Goal: Task Accomplishment & Management: Use online tool/utility

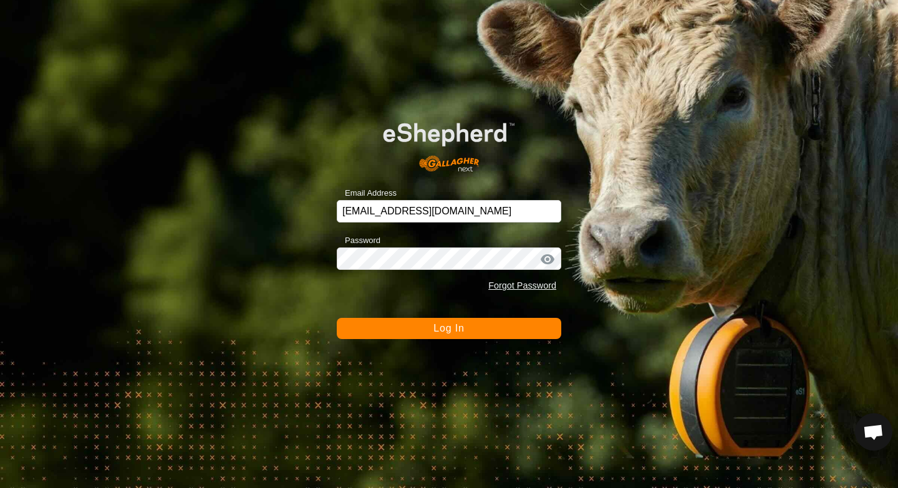
click at [488, 331] on button "Log In" at bounding box center [449, 328] width 224 height 21
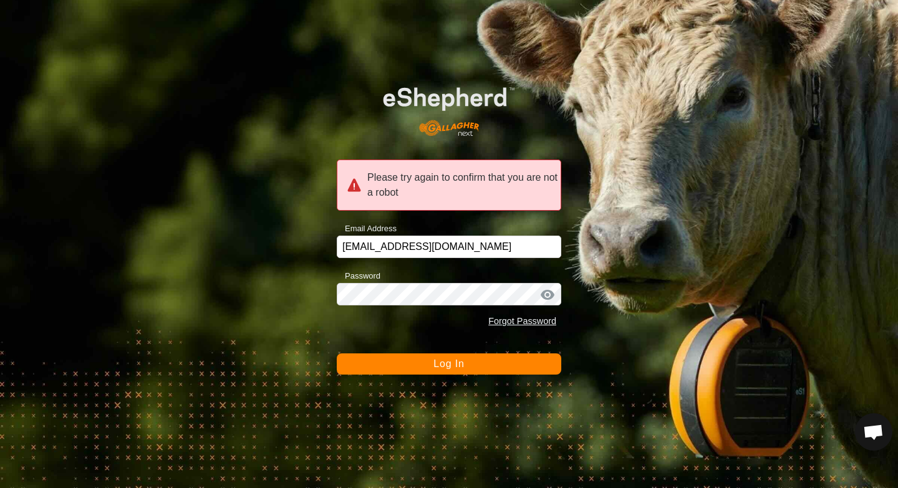
click at [487, 371] on button "Log In" at bounding box center [449, 363] width 224 height 21
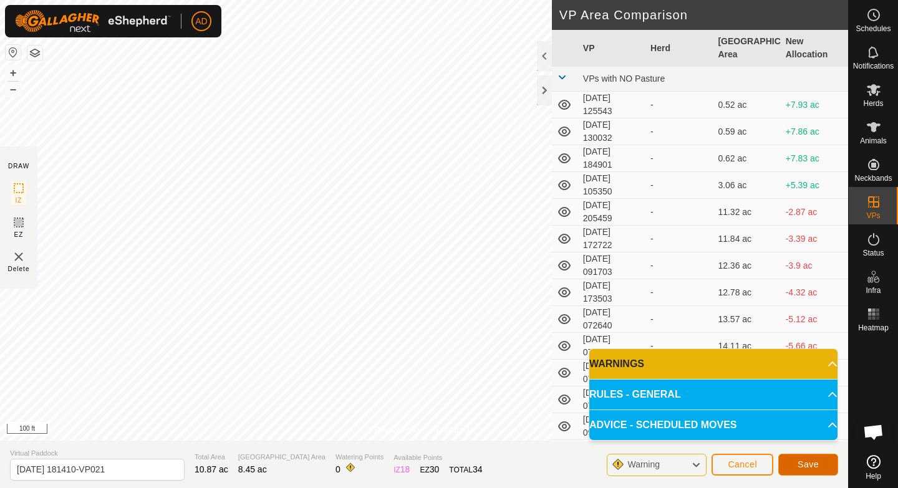
click at [820, 463] on button "Save" at bounding box center [808, 465] width 60 height 22
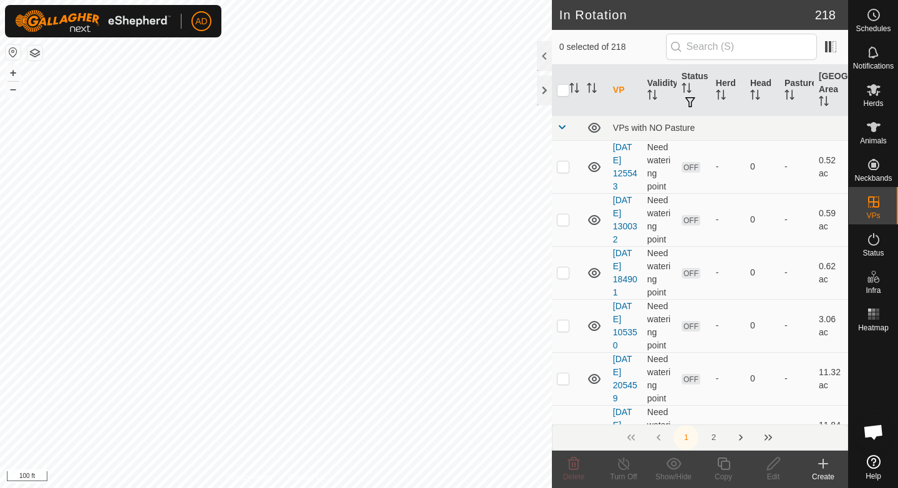
click at [880, 90] on es-mob-svg-icon at bounding box center [873, 90] width 22 height 20
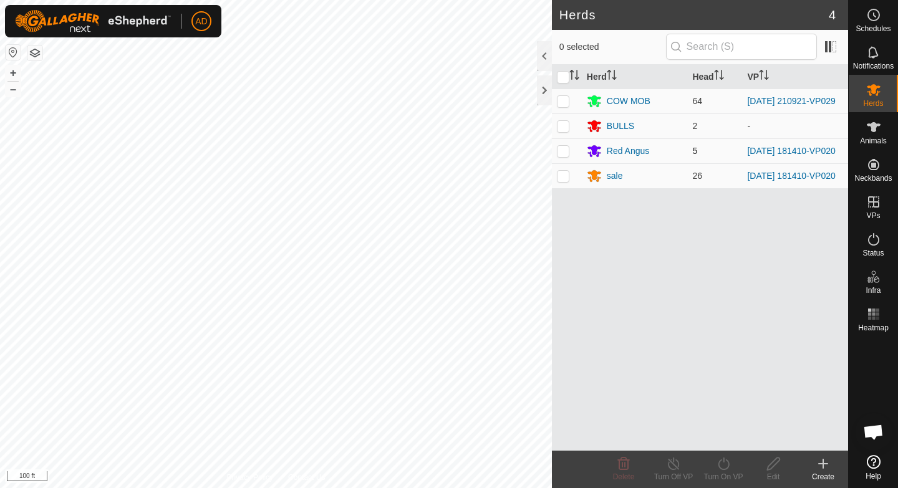
click at [562, 155] on p-checkbox at bounding box center [563, 151] width 12 height 10
click at [563, 181] on p-checkbox at bounding box center [563, 176] width 12 height 10
click at [721, 467] on icon at bounding box center [724, 463] width 16 height 15
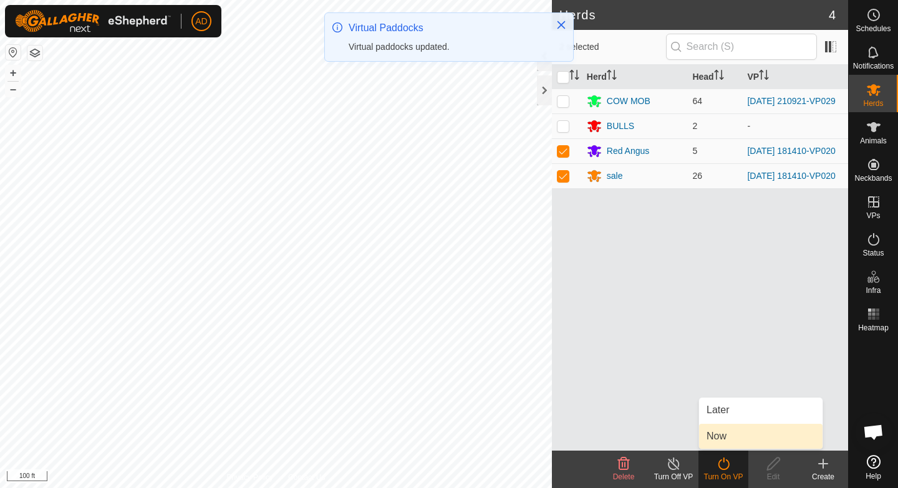
click at [736, 439] on link "Now" at bounding box center [760, 436] width 123 height 25
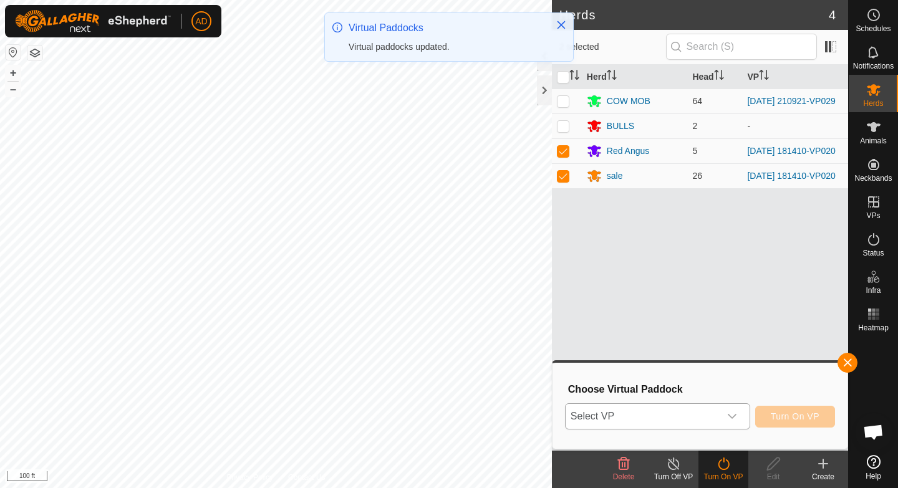
click at [729, 420] on icon "dropdown trigger" at bounding box center [732, 416] width 10 height 10
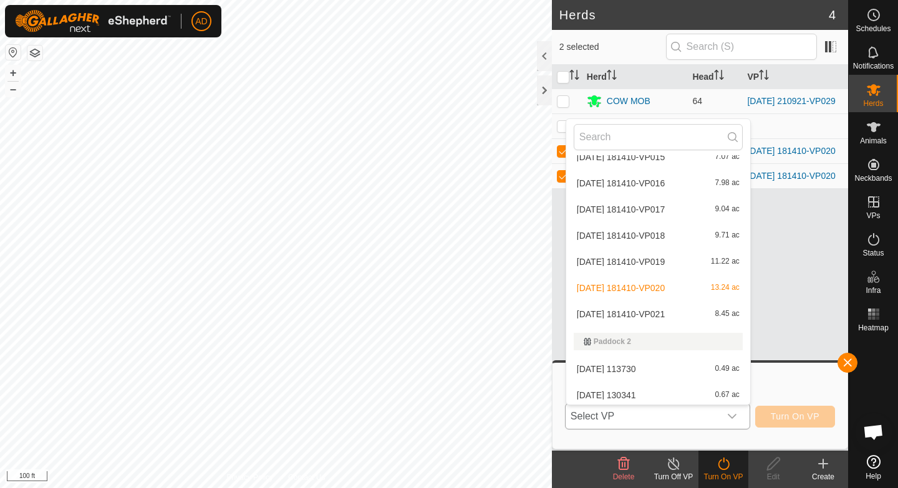
scroll to position [3295, 0]
click at [676, 313] on li "[DATE] 181410-VP021 8.45 ac" at bounding box center [658, 315] width 184 height 25
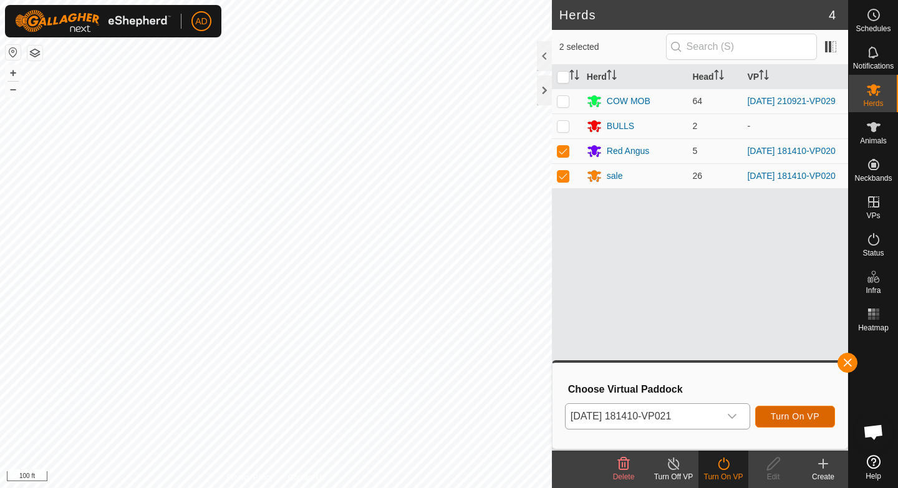
click at [807, 417] on span "Turn On VP" at bounding box center [795, 416] width 49 height 10
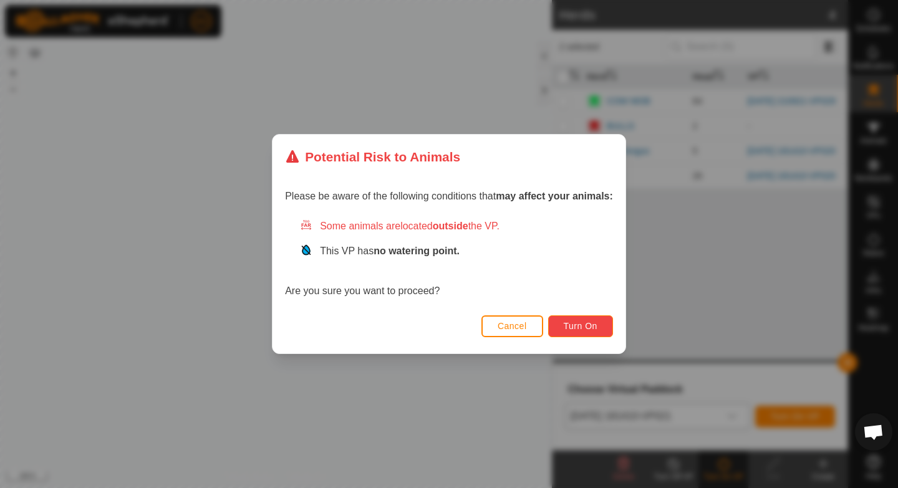
click at [575, 325] on span "Turn On" at bounding box center [581, 326] width 34 height 10
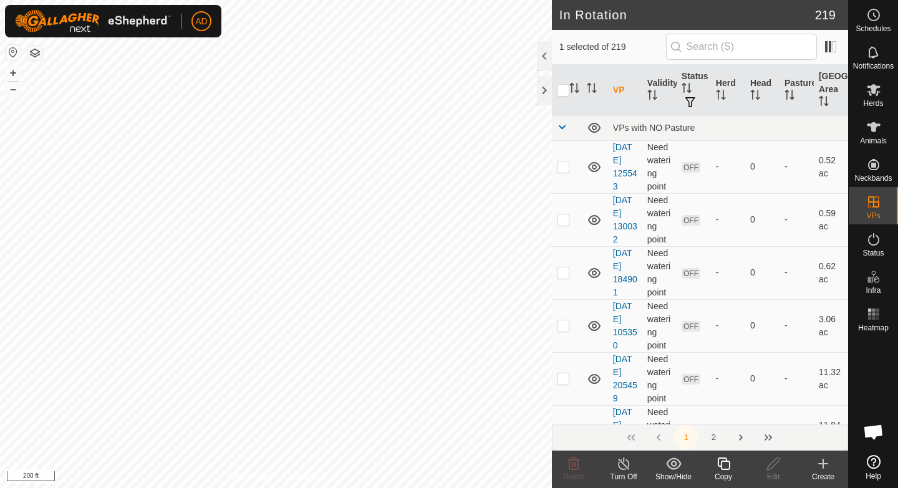
click at [726, 466] on icon at bounding box center [724, 463] width 16 height 15
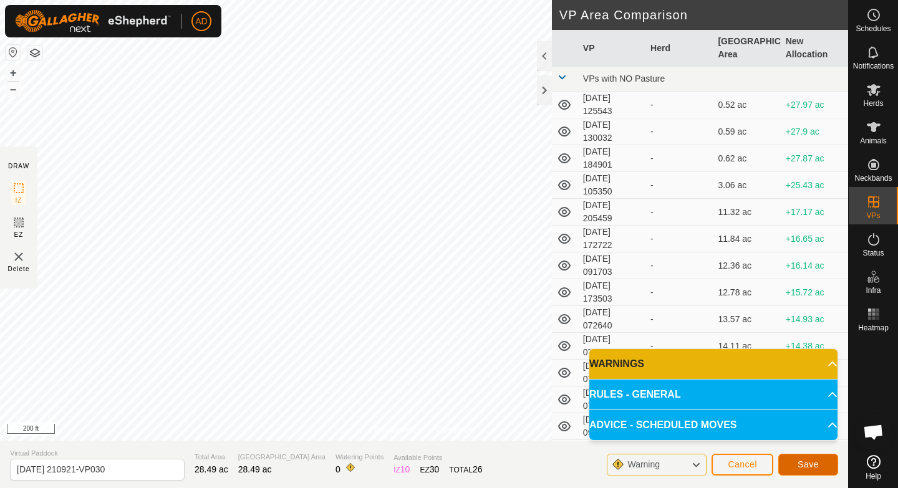
click at [813, 469] on span "Save" at bounding box center [807, 464] width 21 height 10
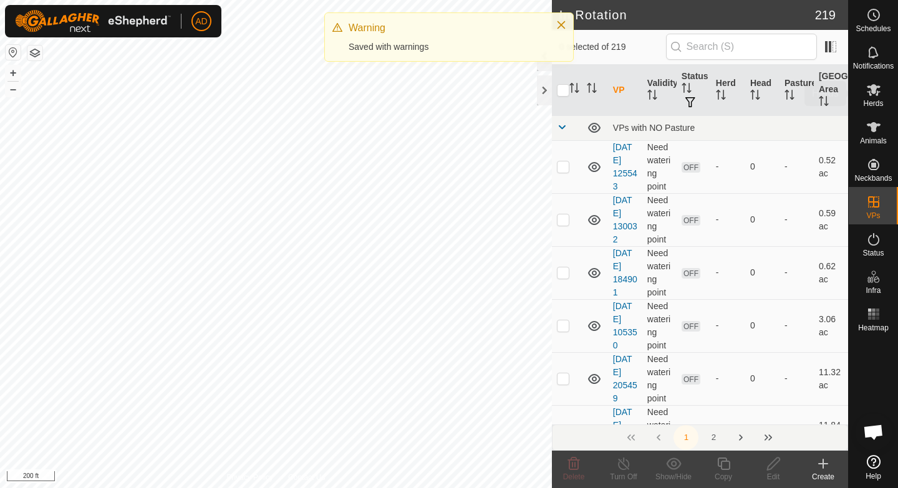
click at [885, 99] on div "Herds" at bounding box center [873, 93] width 49 height 37
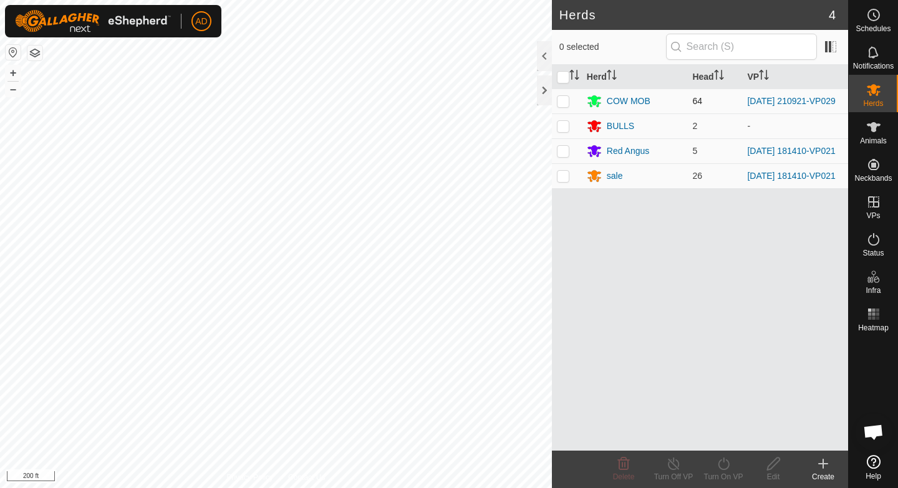
click at [561, 102] on p-checkbox at bounding box center [563, 101] width 12 height 10
click at [732, 482] on div "Turn On VP" at bounding box center [723, 476] width 50 height 11
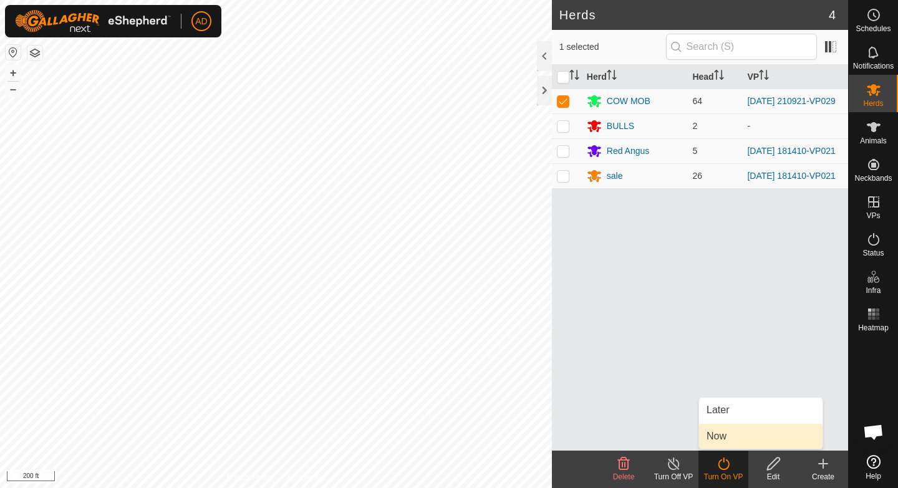
click at [732, 441] on link "Now" at bounding box center [760, 436] width 123 height 25
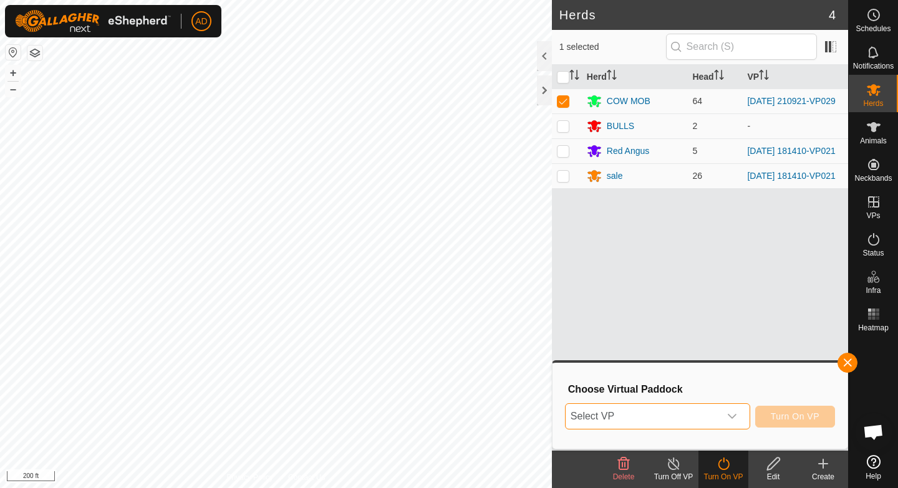
click at [711, 413] on span "Select VP" at bounding box center [642, 416] width 154 height 25
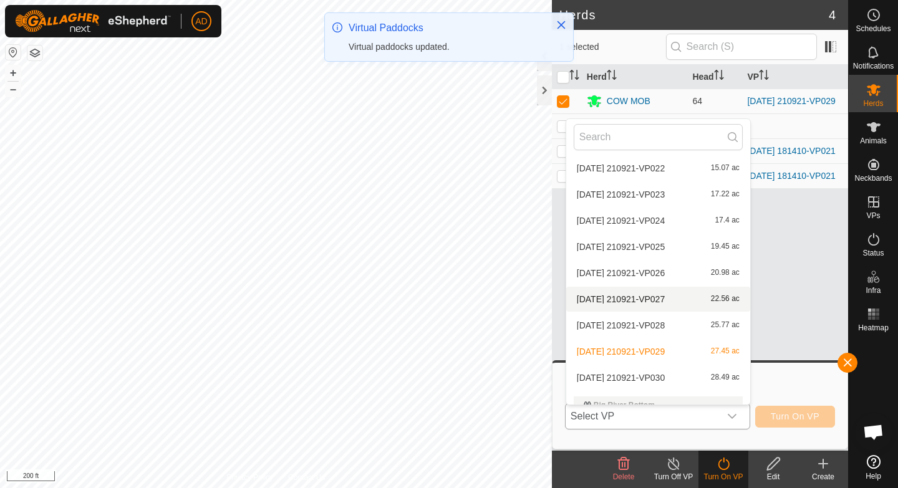
scroll to position [1183, 0]
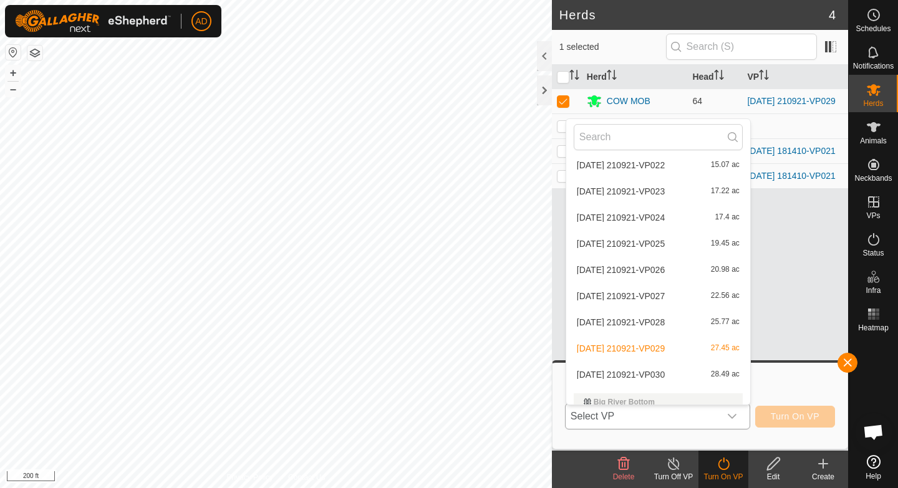
click at [657, 375] on li "[DATE] 210921-VP030 28.49 ac" at bounding box center [658, 374] width 184 height 25
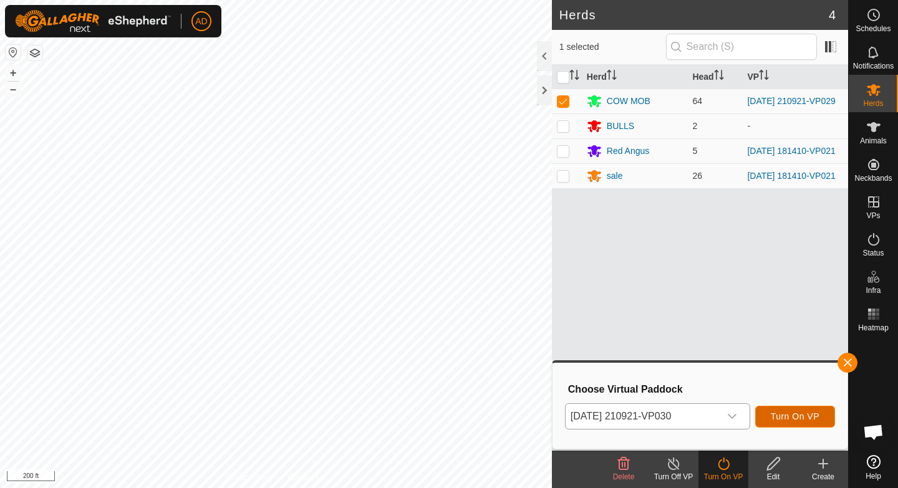
click at [799, 417] on span "Turn On VP" at bounding box center [795, 416] width 49 height 10
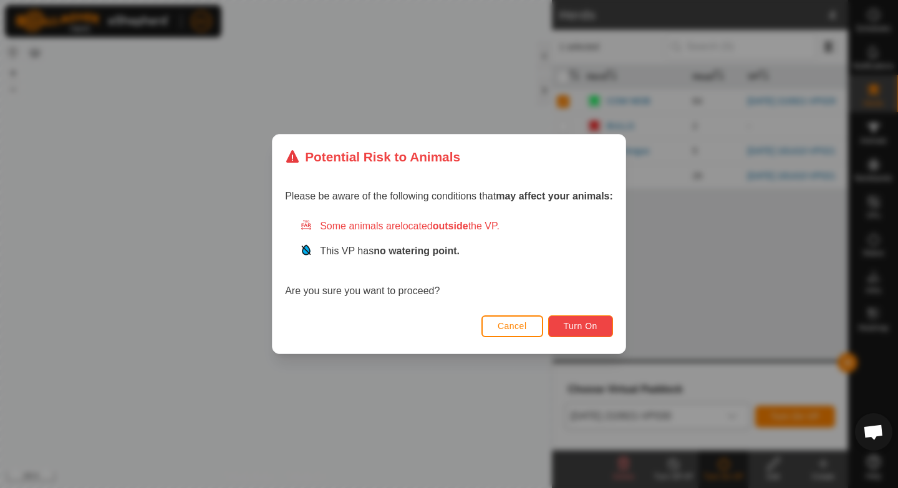
click at [578, 329] on span "Turn On" at bounding box center [581, 326] width 34 height 10
